Goal: Task Accomplishment & Management: Complete application form

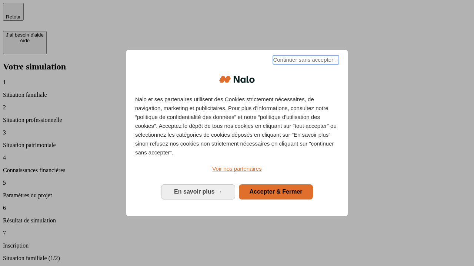
click at [305, 61] on span "Continuer sans accepter →" at bounding box center [306, 59] width 66 height 9
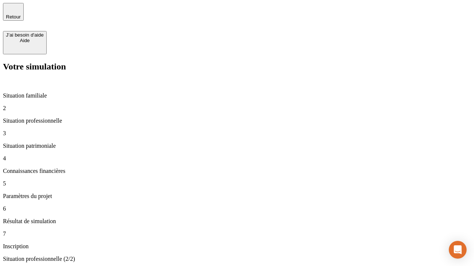
type input "30 000"
type input "0"
type input "1 000"
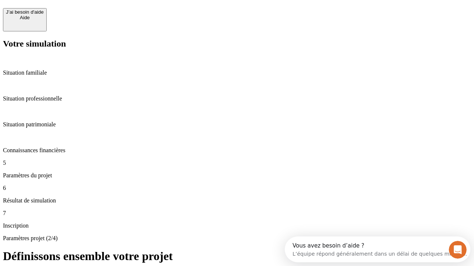
scroll to position [14, 0]
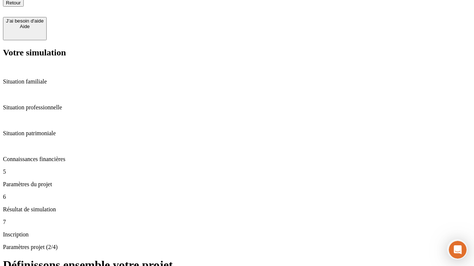
type input "40"
type input "64"
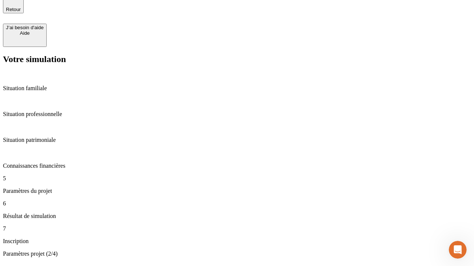
type input "200 000"
type input "640"
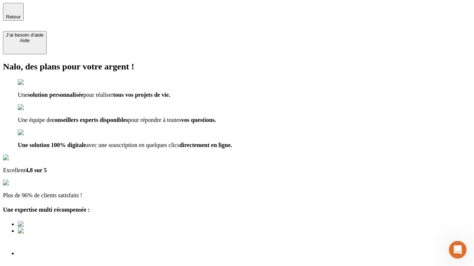
type input "[EMAIL_ADDRESS][DOMAIN_NAME]"
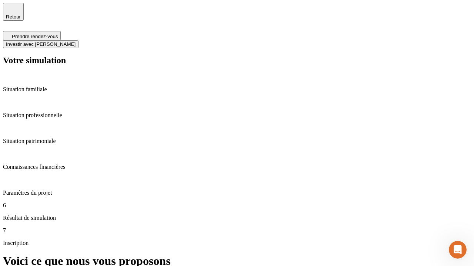
click at [75, 41] on span "Investir avec [PERSON_NAME]" at bounding box center [41, 44] width 70 height 6
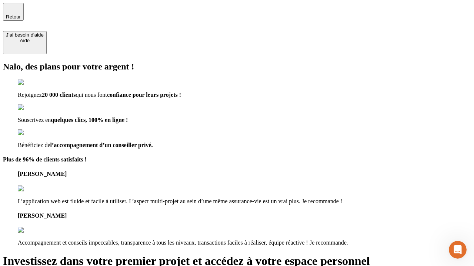
type input "[PERSON_NAME][EMAIL_ADDRESS][DOMAIN_NAME]"
